Goal: Transaction & Acquisition: Purchase product/service

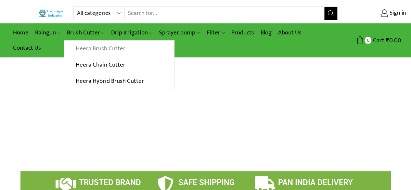
click at [98, 46] on link "Heera Brush Cutter" at bounding box center [119, 49] width 110 height 16
click at [88, 44] on link "Heera Brush Cutter" at bounding box center [119, 49] width 110 height 16
